Goal: Task Accomplishment & Management: Manage account settings

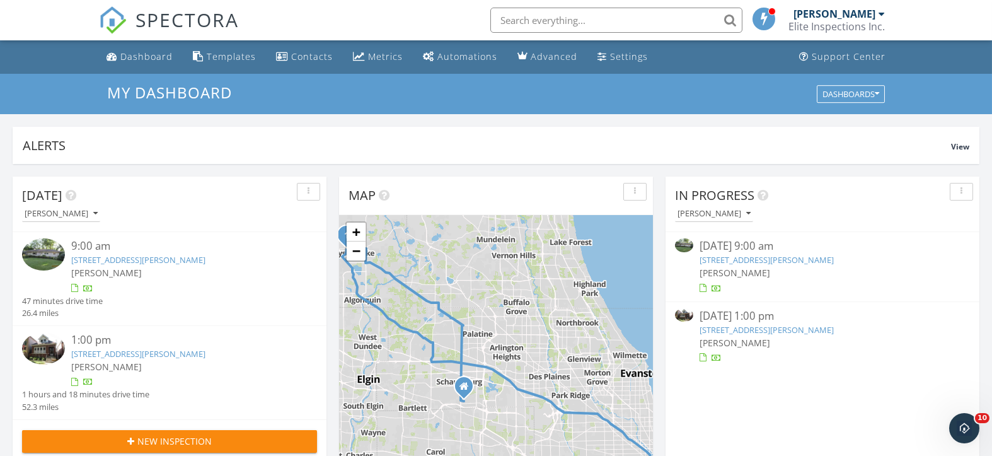
scroll to position [1172, 1018]
click at [749, 259] on link "195 Peterson Pkwy, Crystal Lake, IL 60014" at bounding box center [766, 259] width 134 height 11
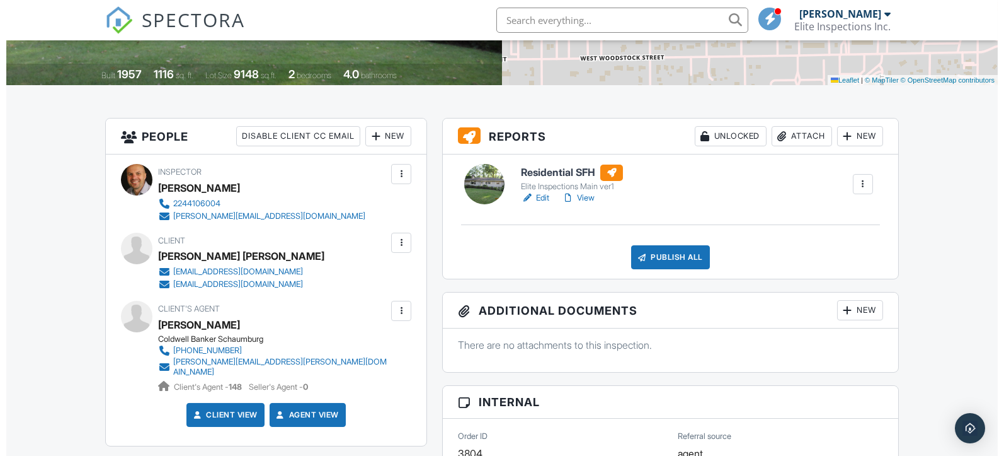
scroll to position [251, 0]
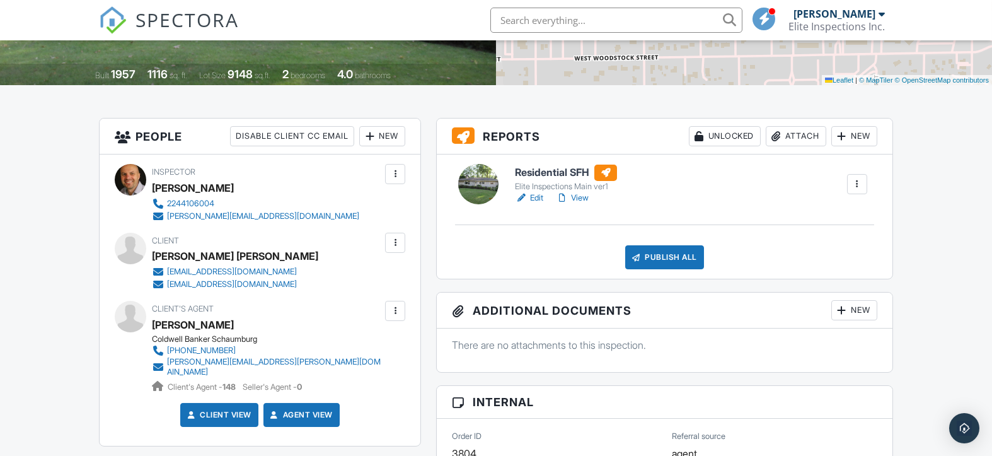
click at [671, 254] on div "Publish All" at bounding box center [664, 257] width 79 height 24
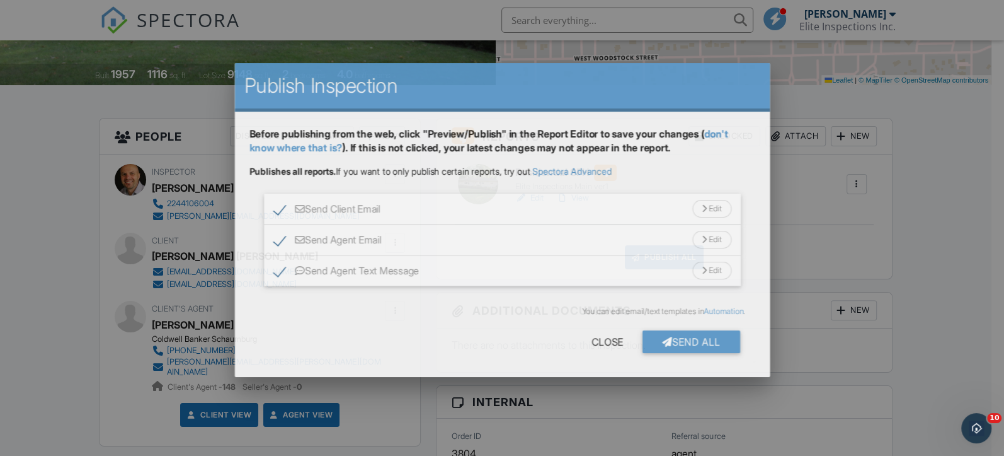
scroll to position [0, 0]
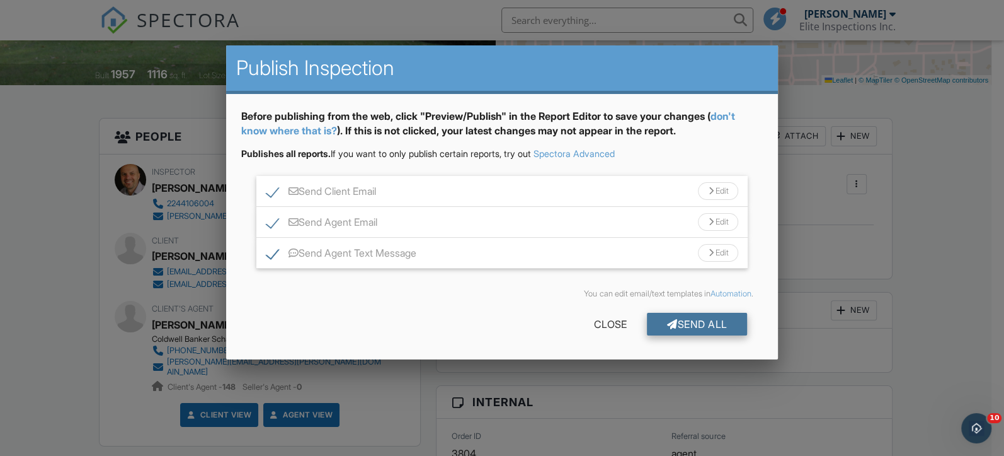
click at [689, 323] on div "Send All" at bounding box center [697, 324] width 101 height 23
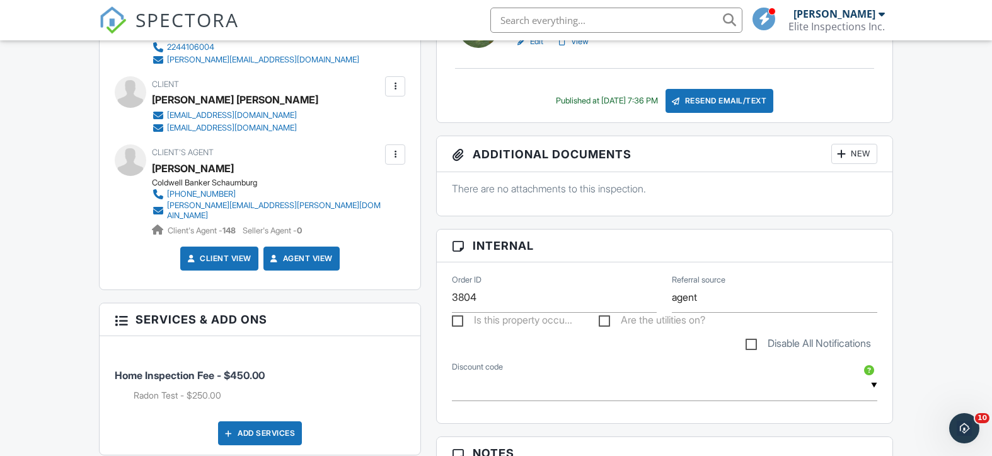
scroll to position [420, 0]
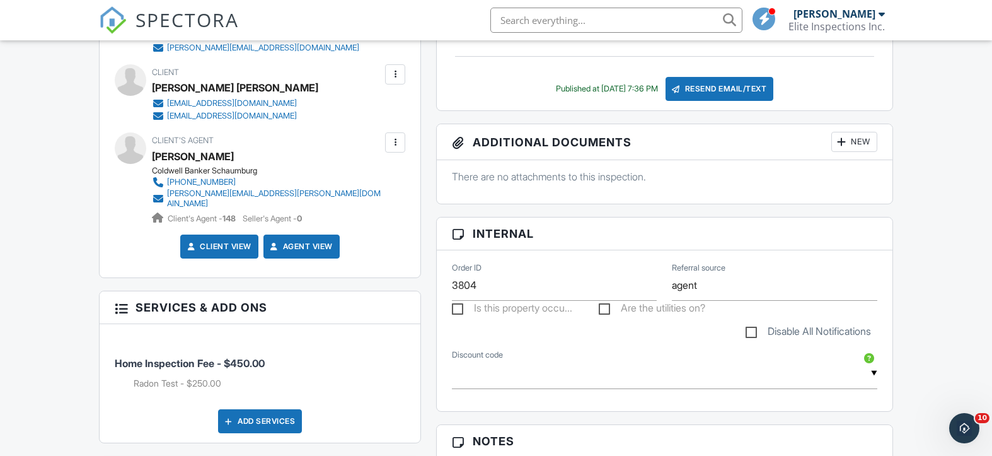
click at [396, 72] on div at bounding box center [395, 74] width 13 height 13
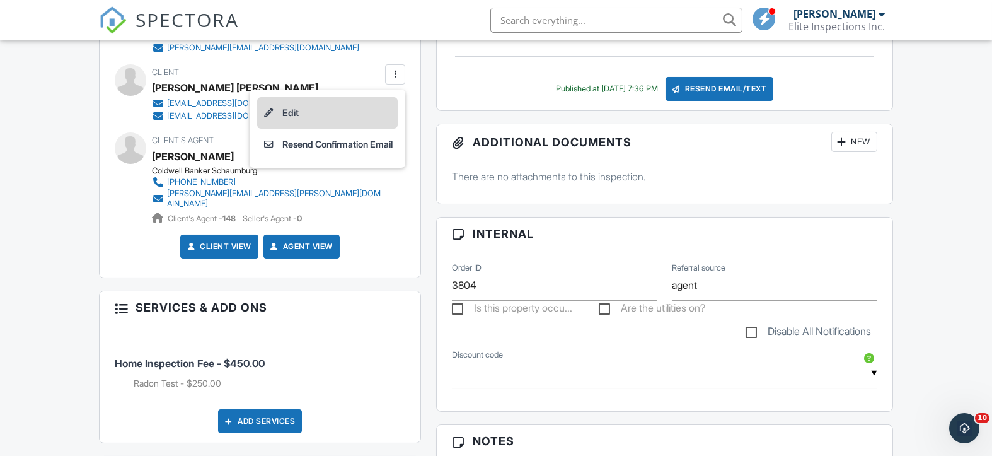
click at [302, 110] on li "Edit" at bounding box center [327, 113] width 141 height 32
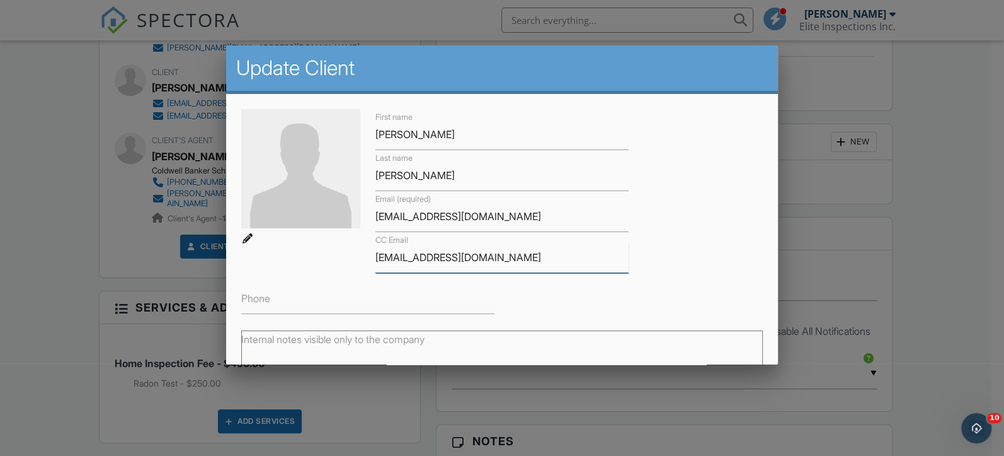
drag, startPoint x: 532, startPoint y: 255, endPoint x: 370, endPoint y: 243, distance: 162.3
click at [370, 243] on div "CC Email anthonytrimarco47@gmail.com" at bounding box center [502, 252] width 268 height 41
click at [953, 194] on div at bounding box center [502, 222] width 1004 height 570
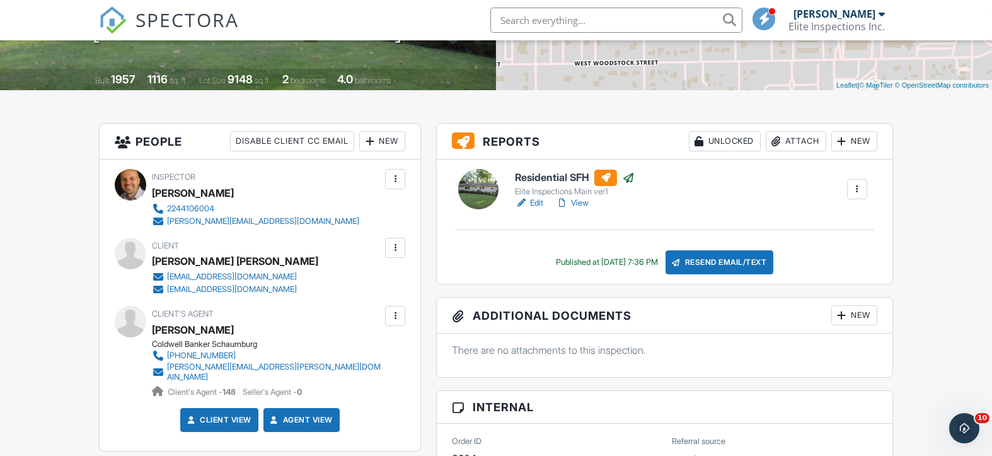
scroll to position [0, 0]
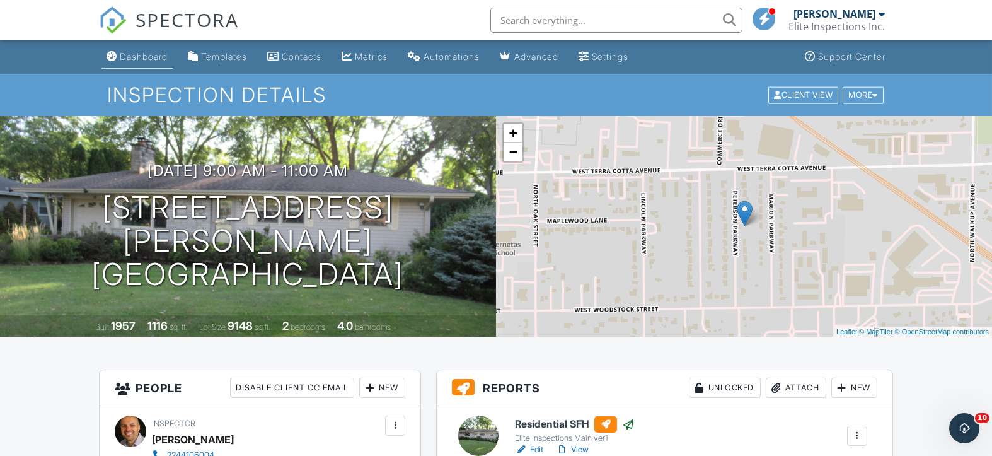
click at [134, 53] on div "Dashboard" at bounding box center [144, 56] width 48 height 11
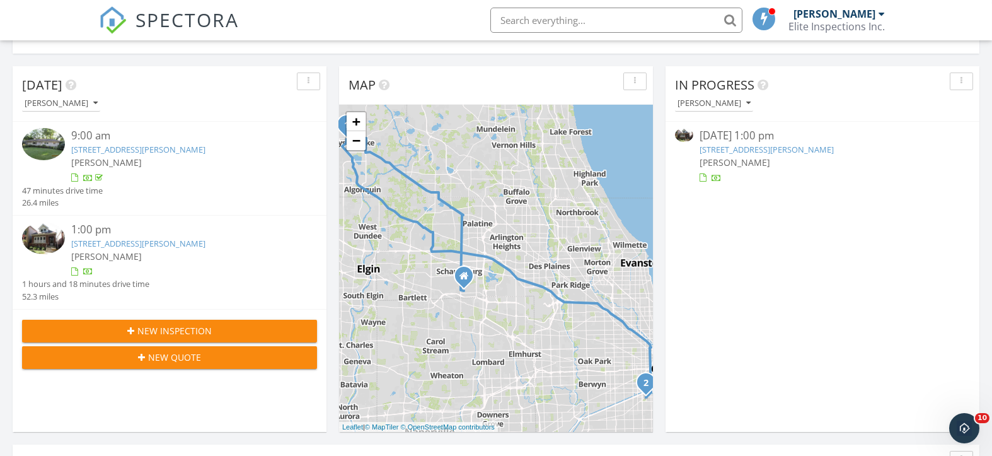
scroll to position [84, 0]
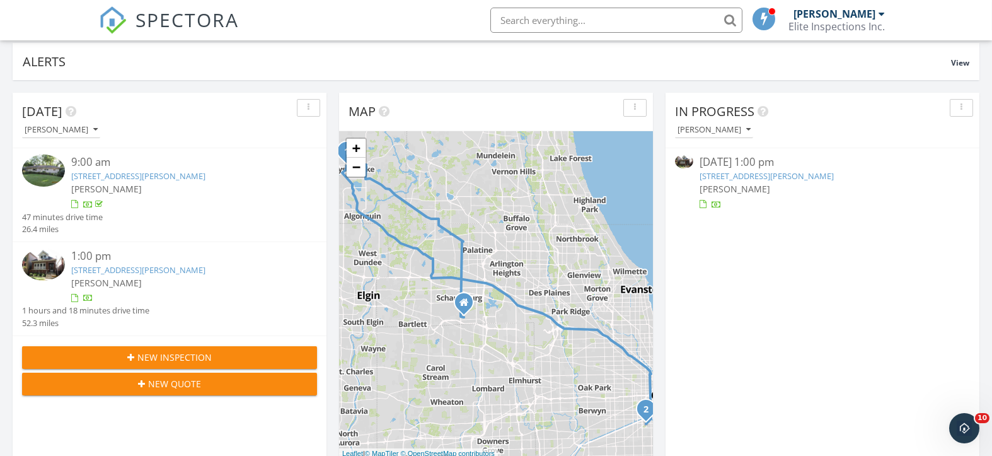
click at [86, 200] on div at bounding box center [88, 204] width 34 height 12
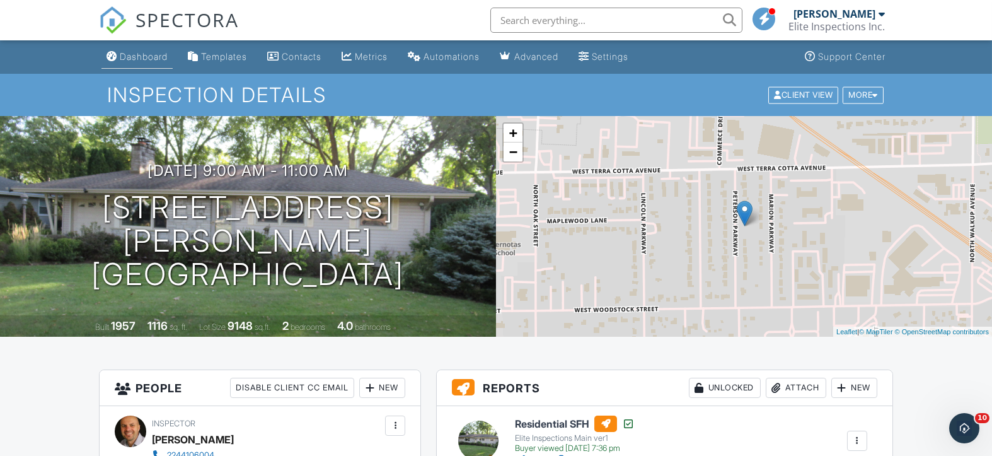
click at [134, 52] on div "Dashboard" at bounding box center [144, 56] width 48 height 11
